Goal: Task Accomplishment & Management: Use online tool/utility

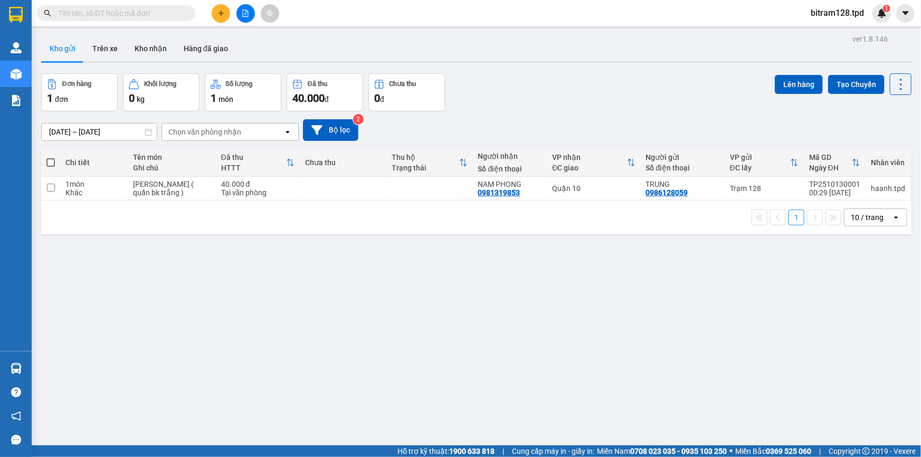
click at [252, 8] on button at bounding box center [245, 13] width 18 height 18
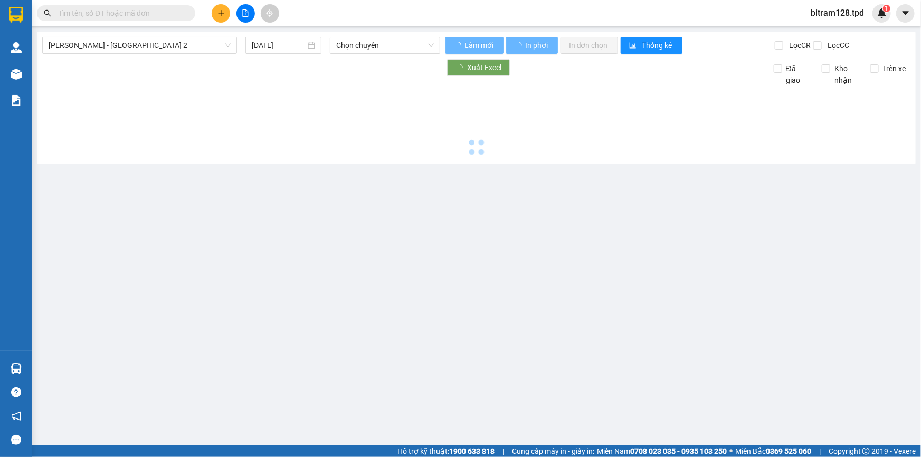
type input "[DATE]"
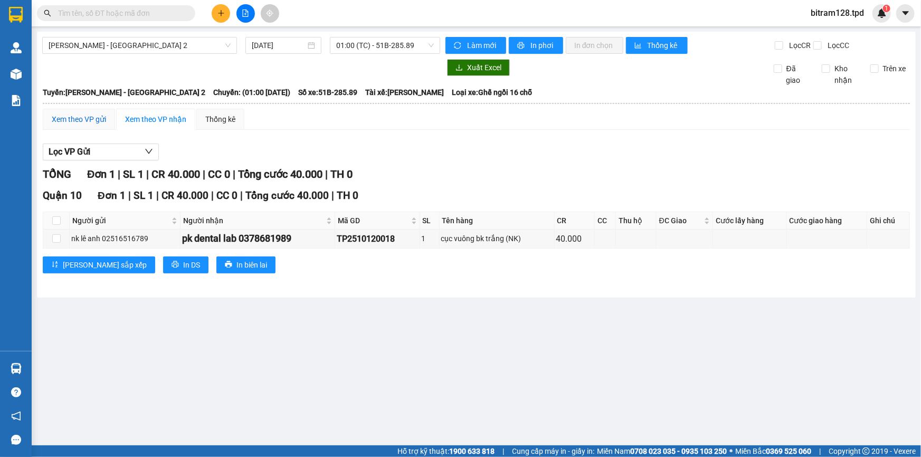
click at [92, 120] on div "Xem theo VP gửi" at bounding box center [79, 119] width 54 height 12
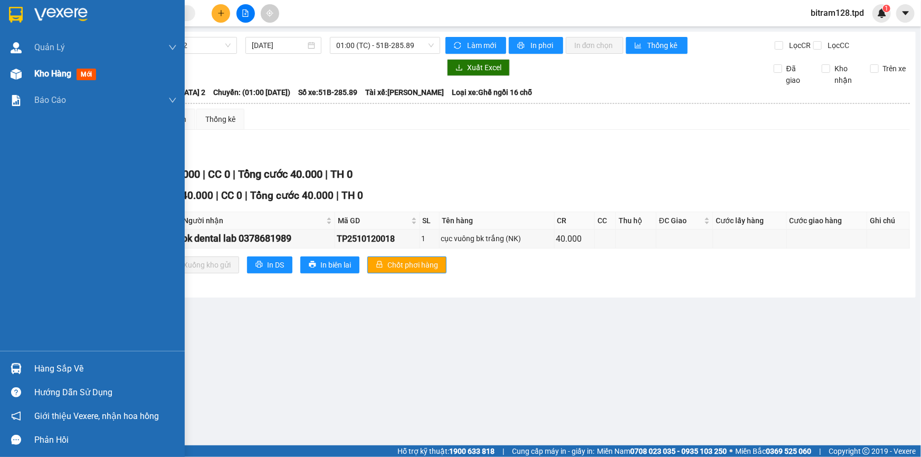
click at [16, 74] on img at bounding box center [16, 74] width 11 height 11
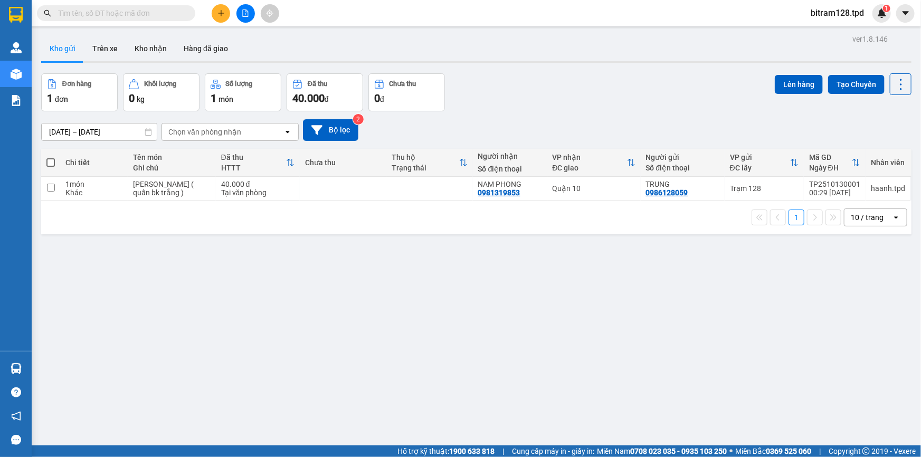
click at [46, 163] on span at bounding box center [50, 162] width 8 height 8
click at [51, 157] on input "checkbox" at bounding box center [51, 157] width 0 height 0
checkbox input "true"
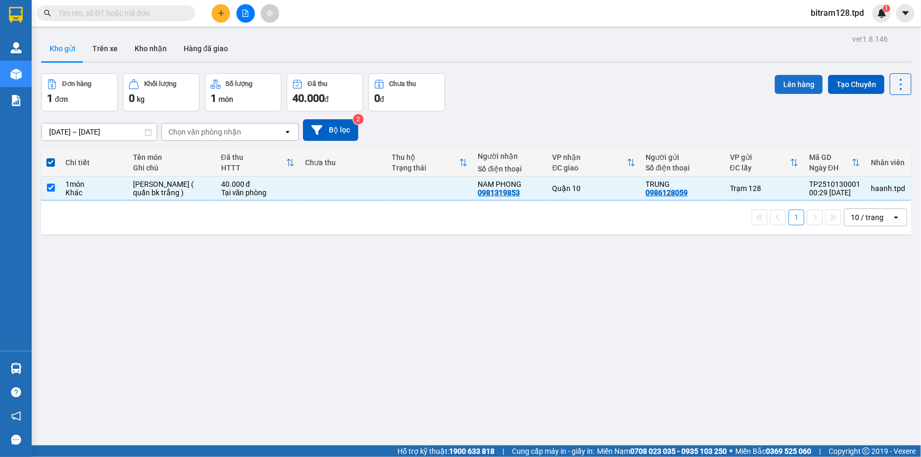
click at [787, 81] on button "Lên hàng" at bounding box center [799, 84] width 48 height 19
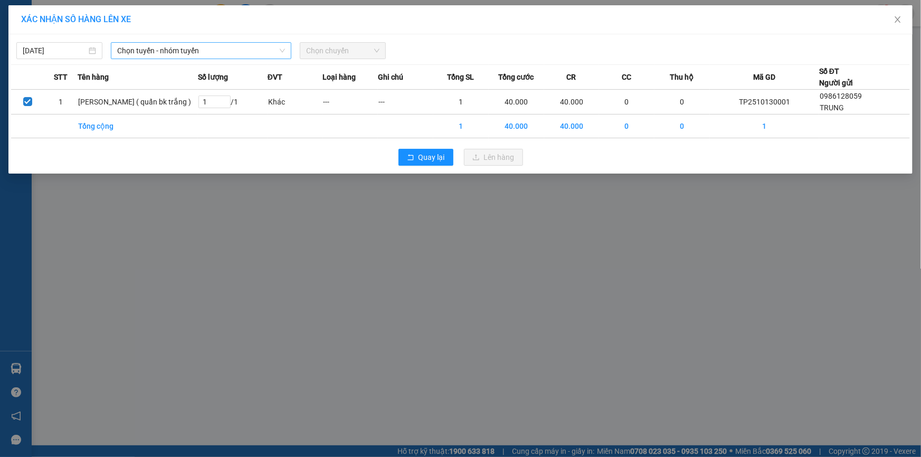
click at [190, 46] on span "Chọn tuyến - nhóm tuyến" at bounding box center [201, 51] width 168 height 16
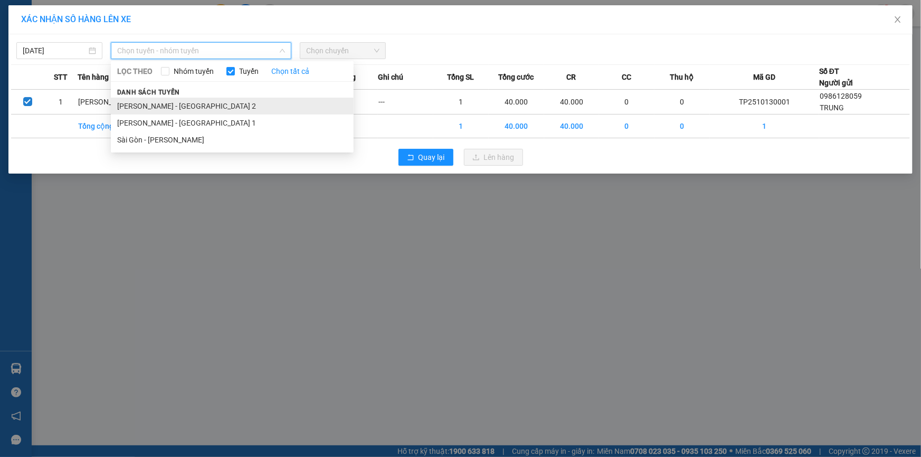
drag, startPoint x: 184, startPoint y: 101, endPoint x: 239, endPoint y: 84, distance: 57.4
click at [185, 102] on li "[PERSON_NAME] - [GEOGRAPHIC_DATA] 2" at bounding box center [232, 106] width 243 height 17
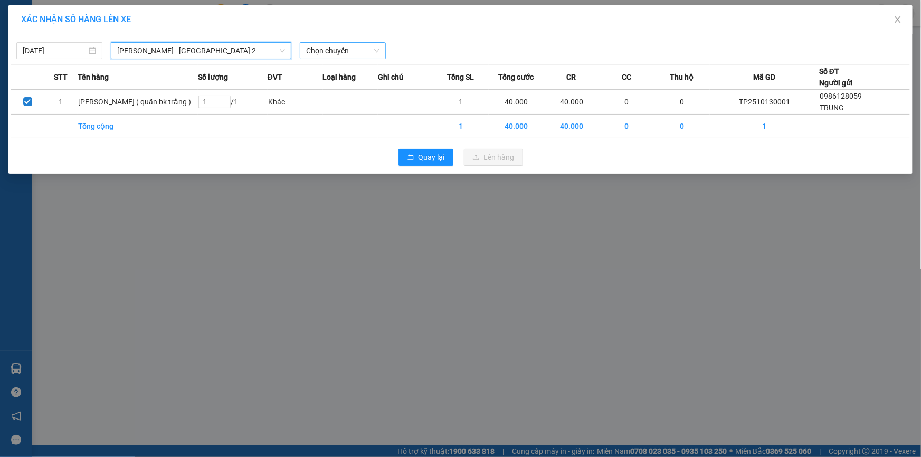
click at [345, 44] on span "Chọn chuyến" at bounding box center [342, 51] width 73 height 16
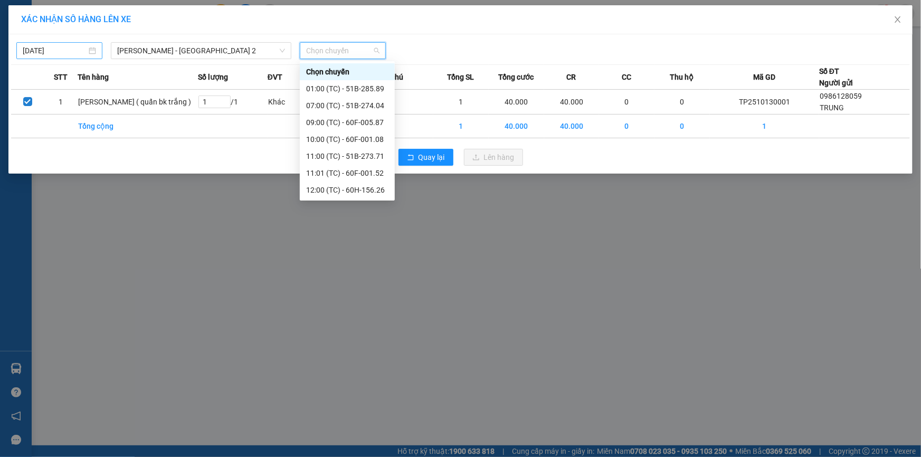
click at [69, 54] on input "[DATE]" at bounding box center [55, 51] width 64 height 12
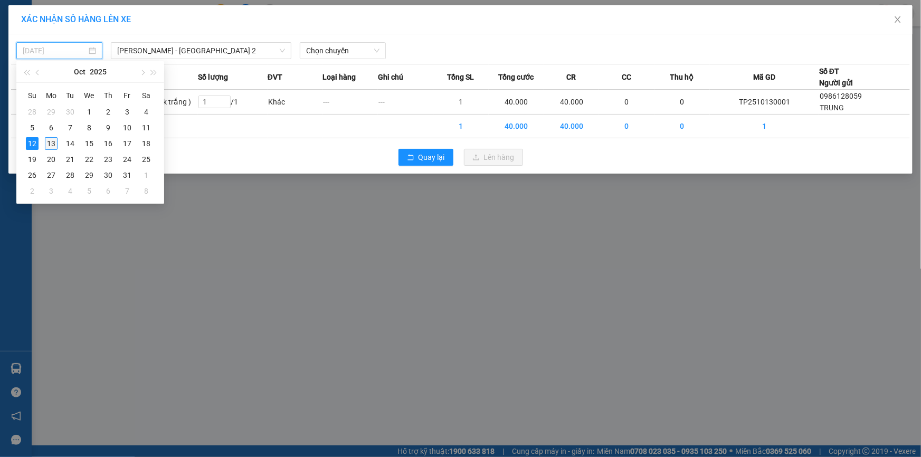
click at [50, 141] on div "13" at bounding box center [51, 143] width 13 height 13
type input "[DATE]"
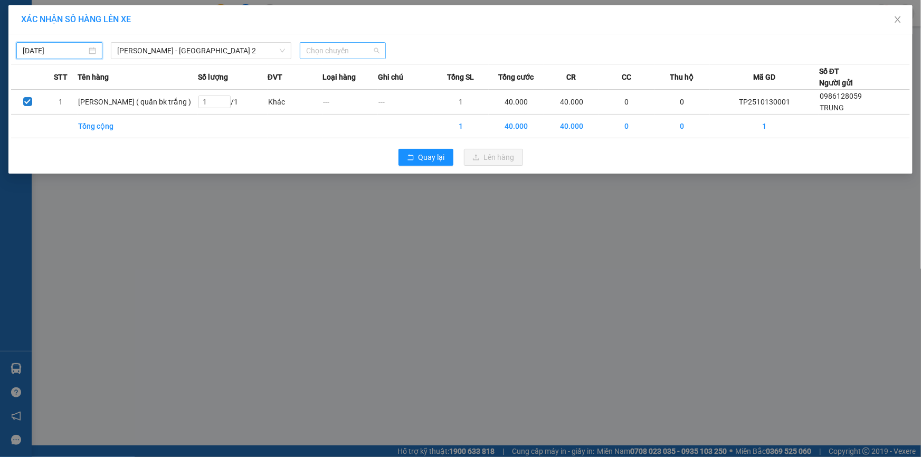
drag, startPoint x: 330, startPoint y: 47, endPoint x: 328, endPoint y: 55, distance: 8.7
click at [332, 48] on span "Chọn chuyến" at bounding box center [342, 51] width 73 height 16
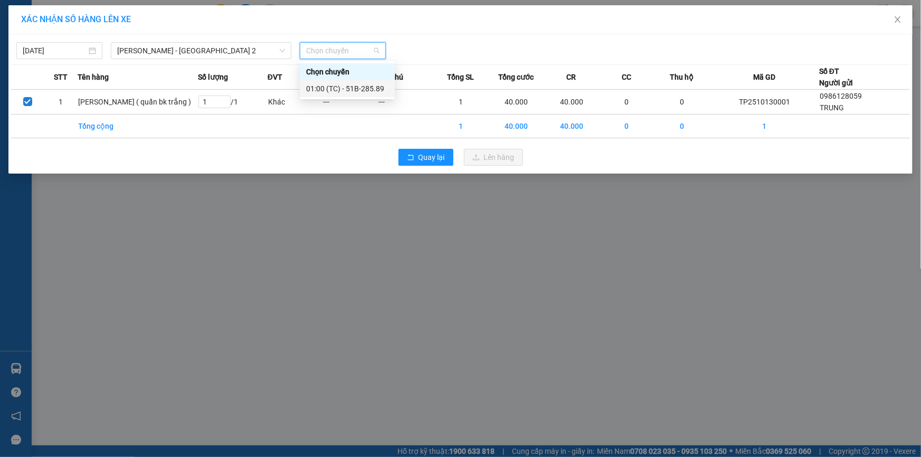
click at [343, 87] on div "01:00 (TC) - 51B-285.89" at bounding box center [347, 89] width 82 height 12
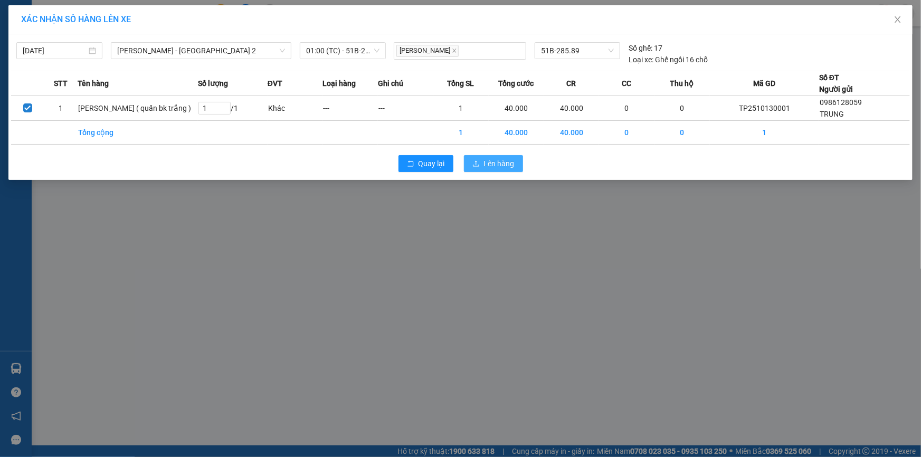
click at [493, 162] on span "Lên hàng" at bounding box center [499, 164] width 31 height 12
